Goal: Information Seeking & Learning: Learn about a topic

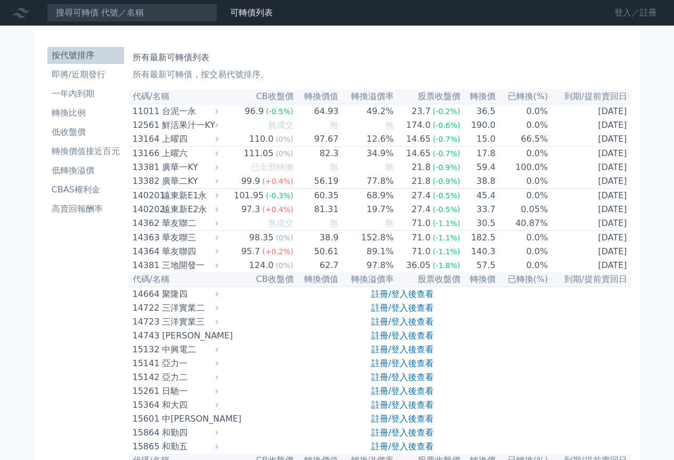
click at [628, 13] on link "登入／註冊" at bounding box center [636, 12] width 60 height 17
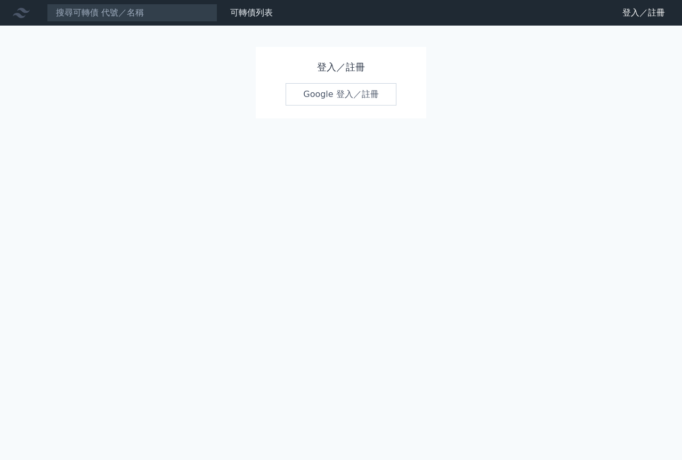
click at [338, 95] on link "Google 登入／註冊" at bounding box center [341, 94] width 111 height 22
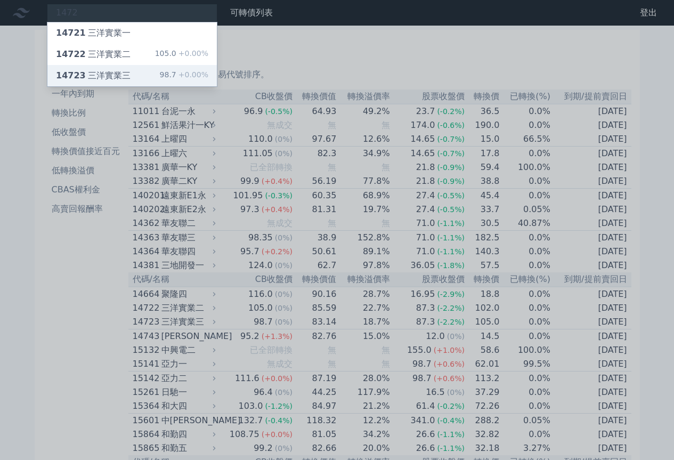
type input "1472"
click at [112, 71] on div "14723 三洋實業三" at bounding box center [93, 75] width 75 height 13
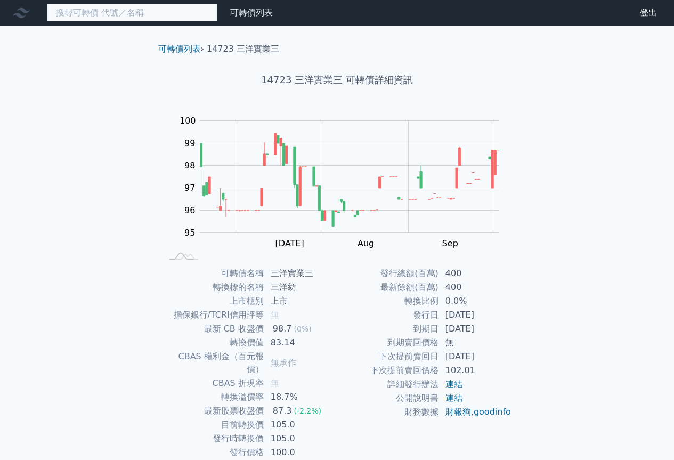
click at [141, 17] on input at bounding box center [132, 13] width 171 height 18
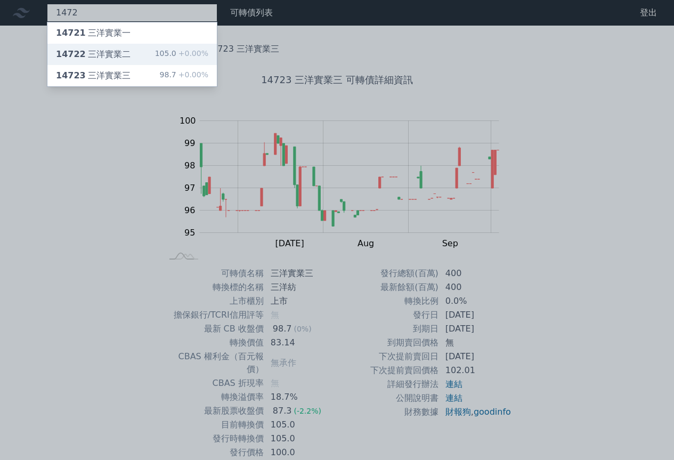
type input "1472"
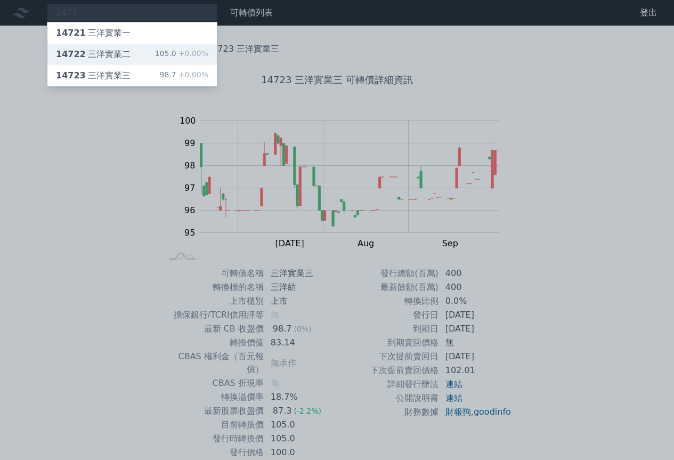
click at [113, 59] on div "14722 三洋實業二" at bounding box center [93, 54] width 75 height 13
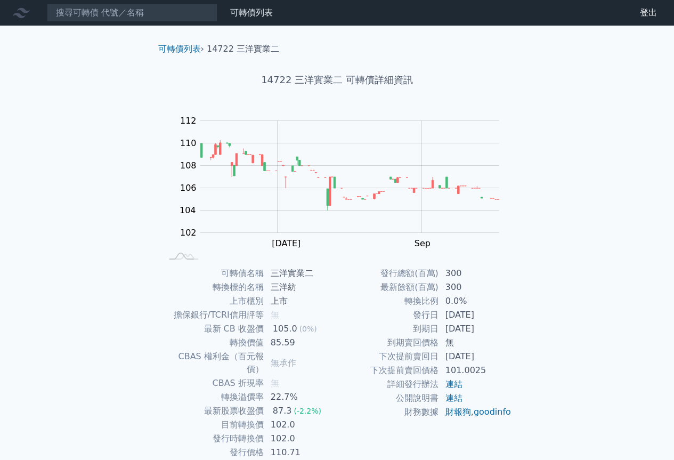
scroll to position [34, 0]
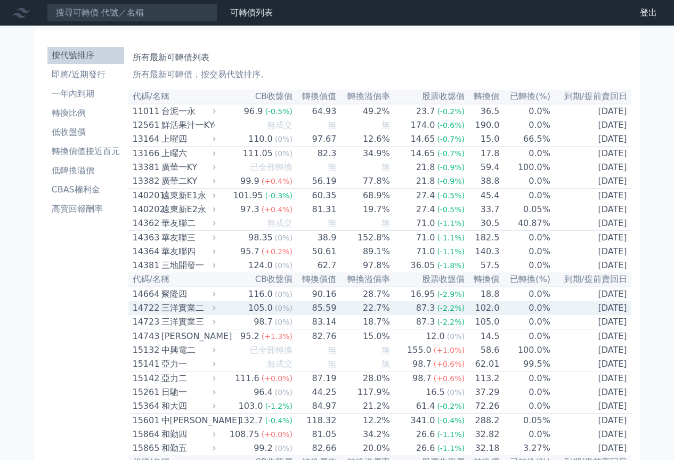
drag, startPoint x: 191, startPoint y: 323, endPoint x: 169, endPoint y: 322, distance: 21.3
click at [169, 314] on div "三洋實業二" at bounding box center [187, 308] width 52 height 13
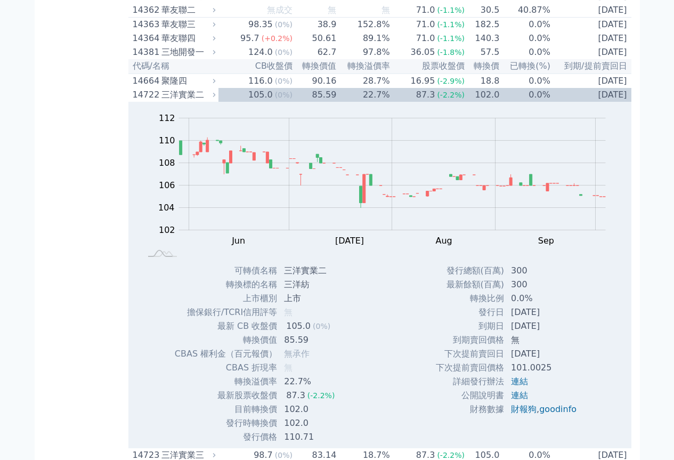
scroll to position [53, 0]
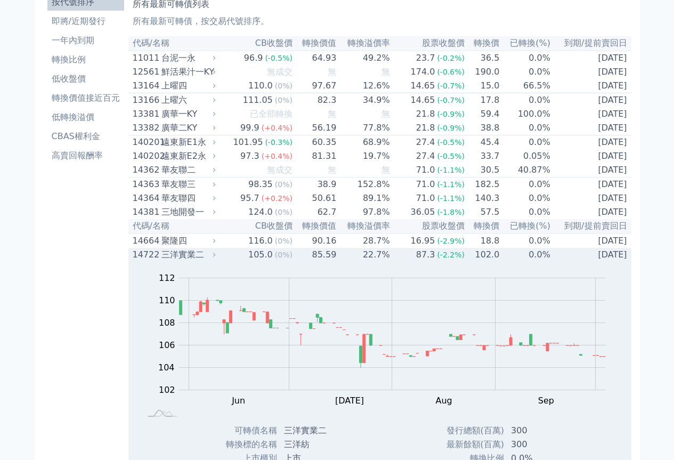
click at [166, 261] on div "三洋實業二" at bounding box center [187, 254] width 52 height 13
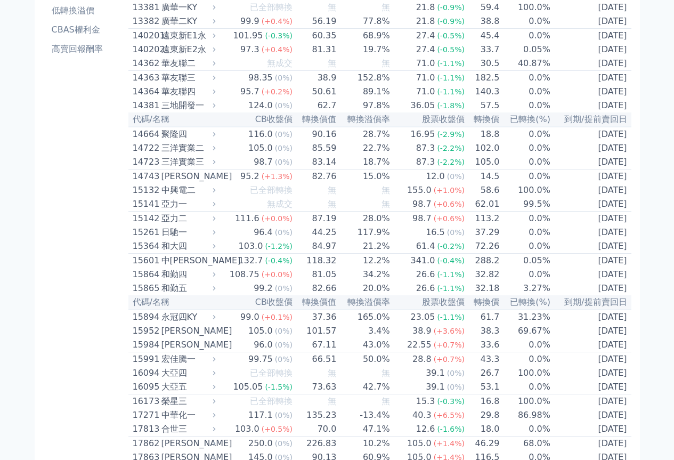
scroll to position [0, 0]
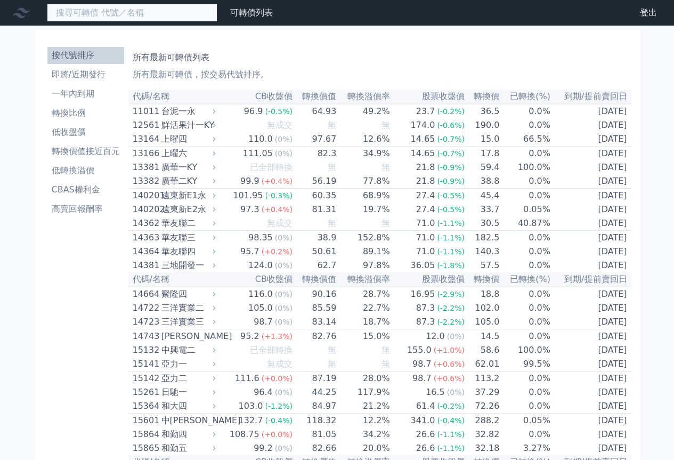
click at [195, 4] on input at bounding box center [132, 13] width 171 height 18
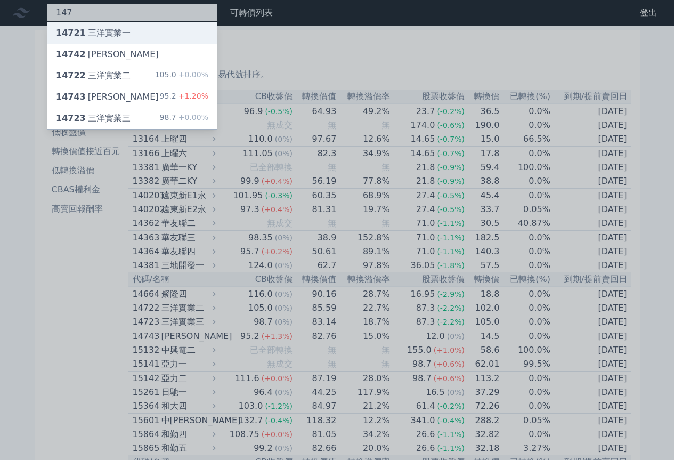
type input "147"
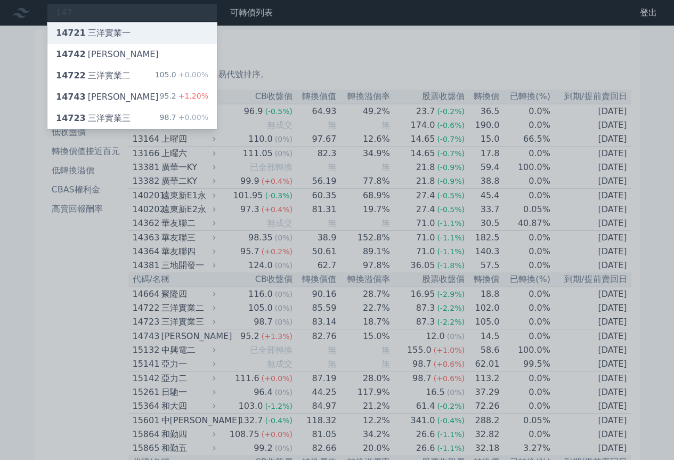
click at [140, 34] on div "14721 三洋實業一" at bounding box center [131, 32] width 169 height 21
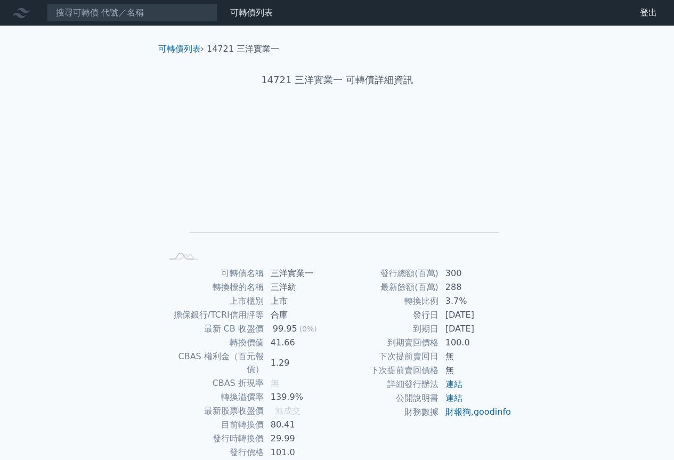
scroll to position [34, 0]
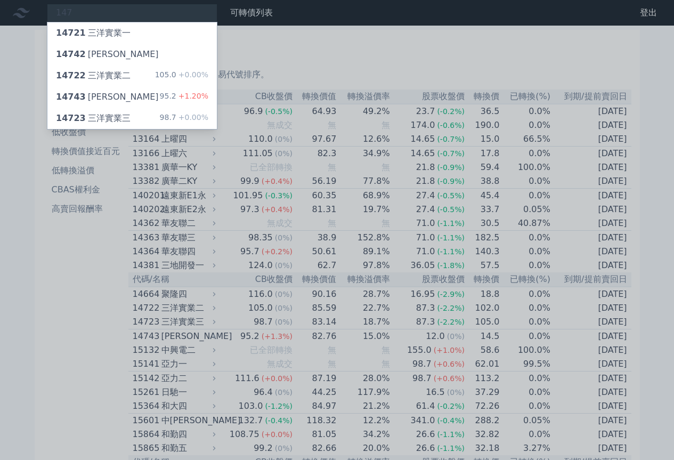
click at [33, 288] on div at bounding box center [337, 230] width 674 height 460
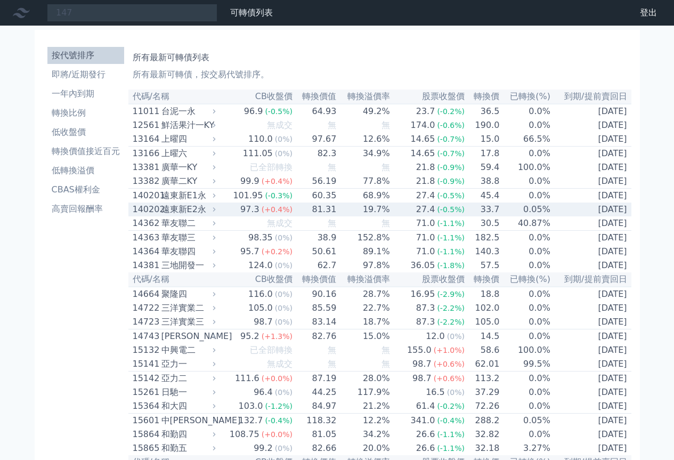
scroll to position [53, 0]
